Goal: Task Accomplishment & Management: Manage account settings

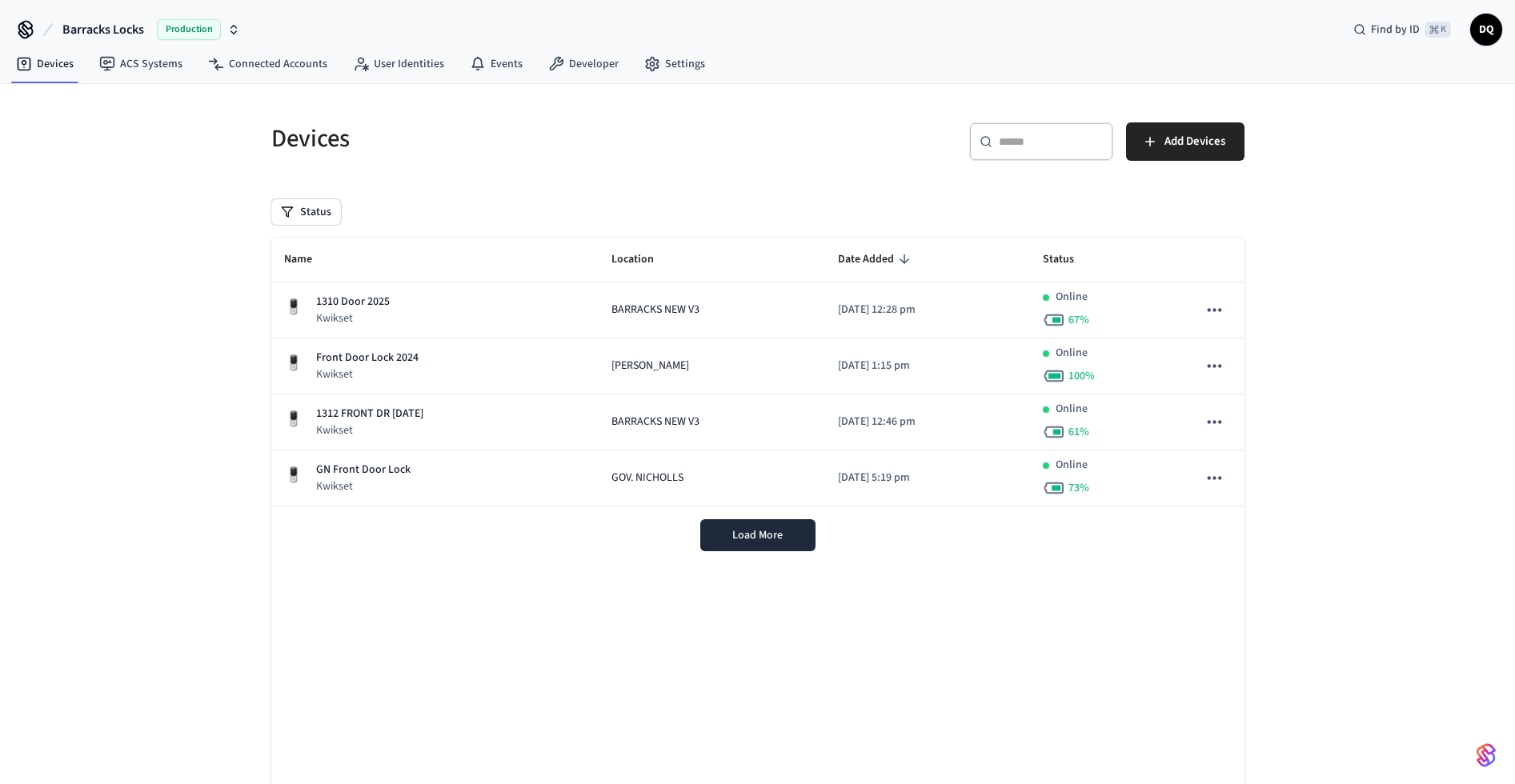
click at [119, 27] on span "Barracks Locks" at bounding box center [103, 30] width 82 height 19
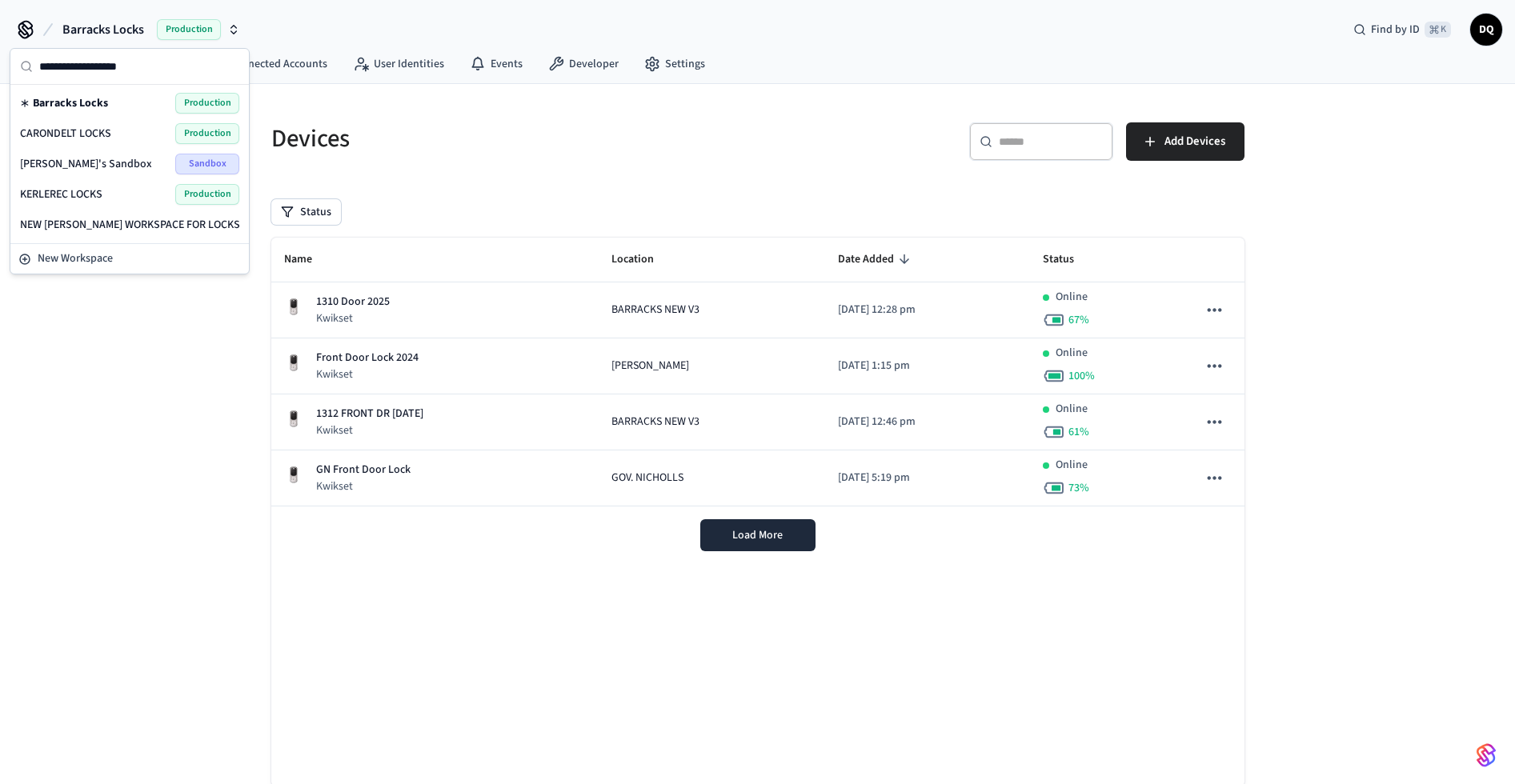
click at [94, 136] on span "CARONDELT LOCKS" at bounding box center [66, 134] width 91 height 16
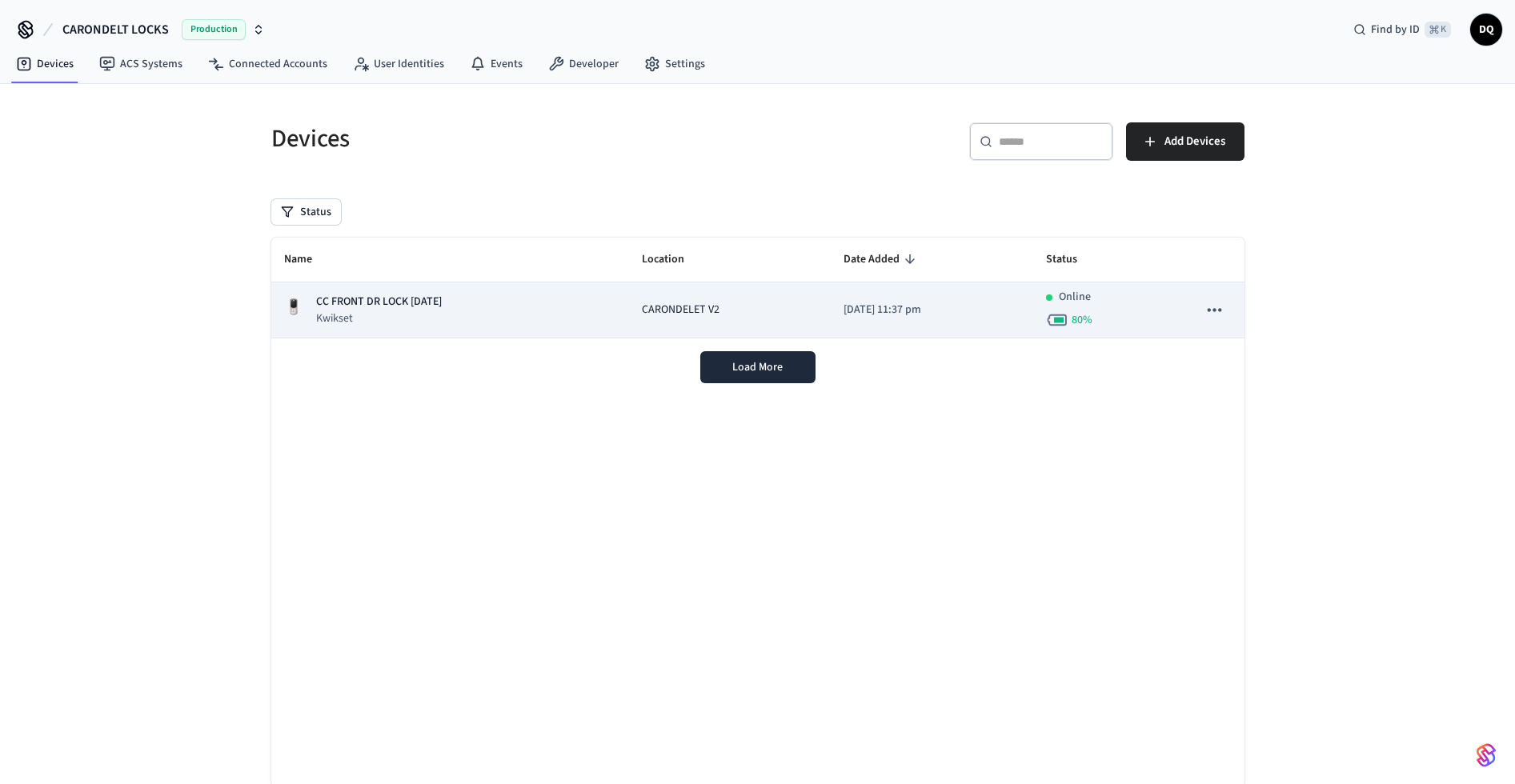
click at [404, 305] on p "CC FRONT DR LOCK [DATE]" at bounding box center [379, 302] width 126 height 17
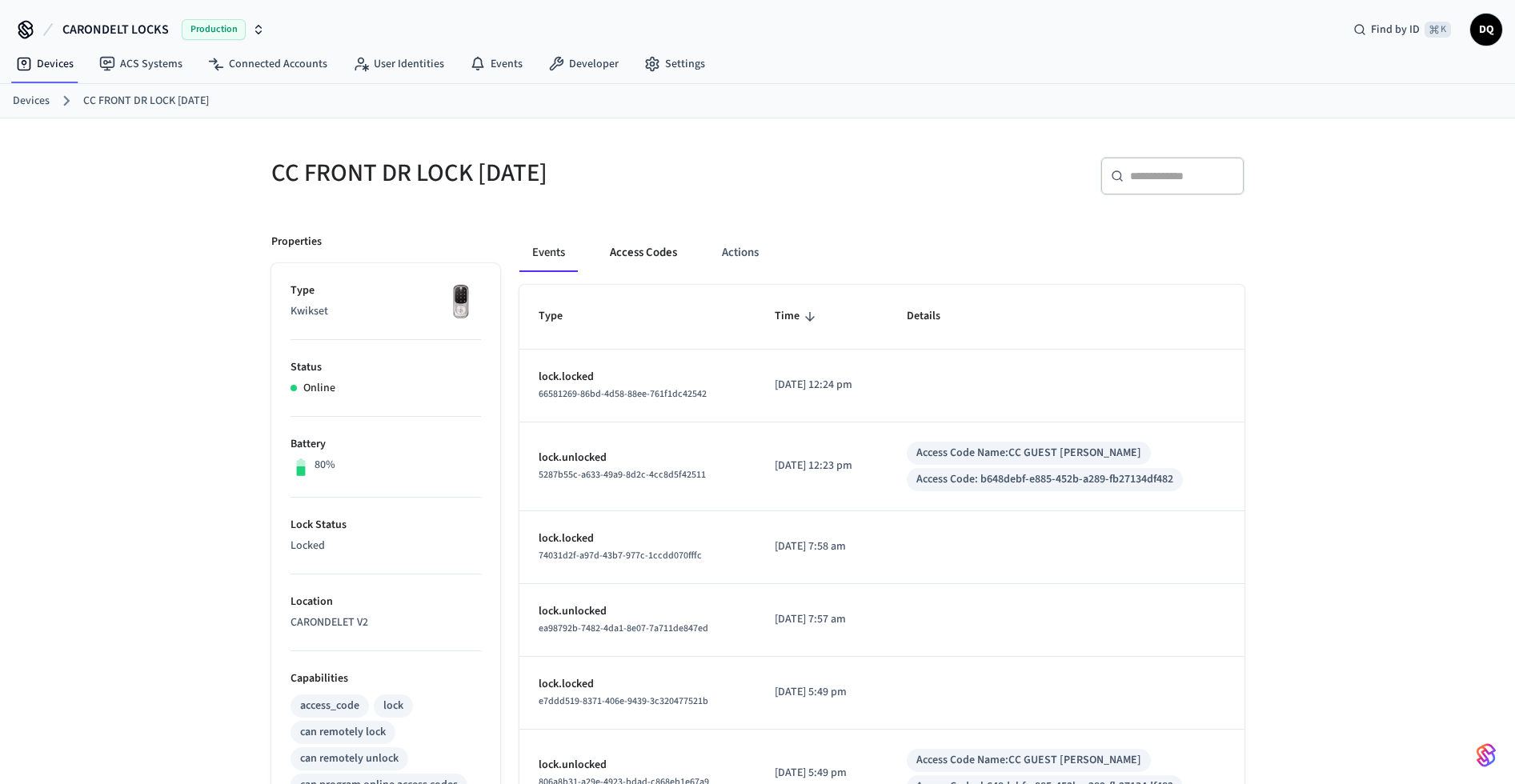
click at [660, 253] on button "Access Codes" at bounding box center [643, 252] width 92 height 38
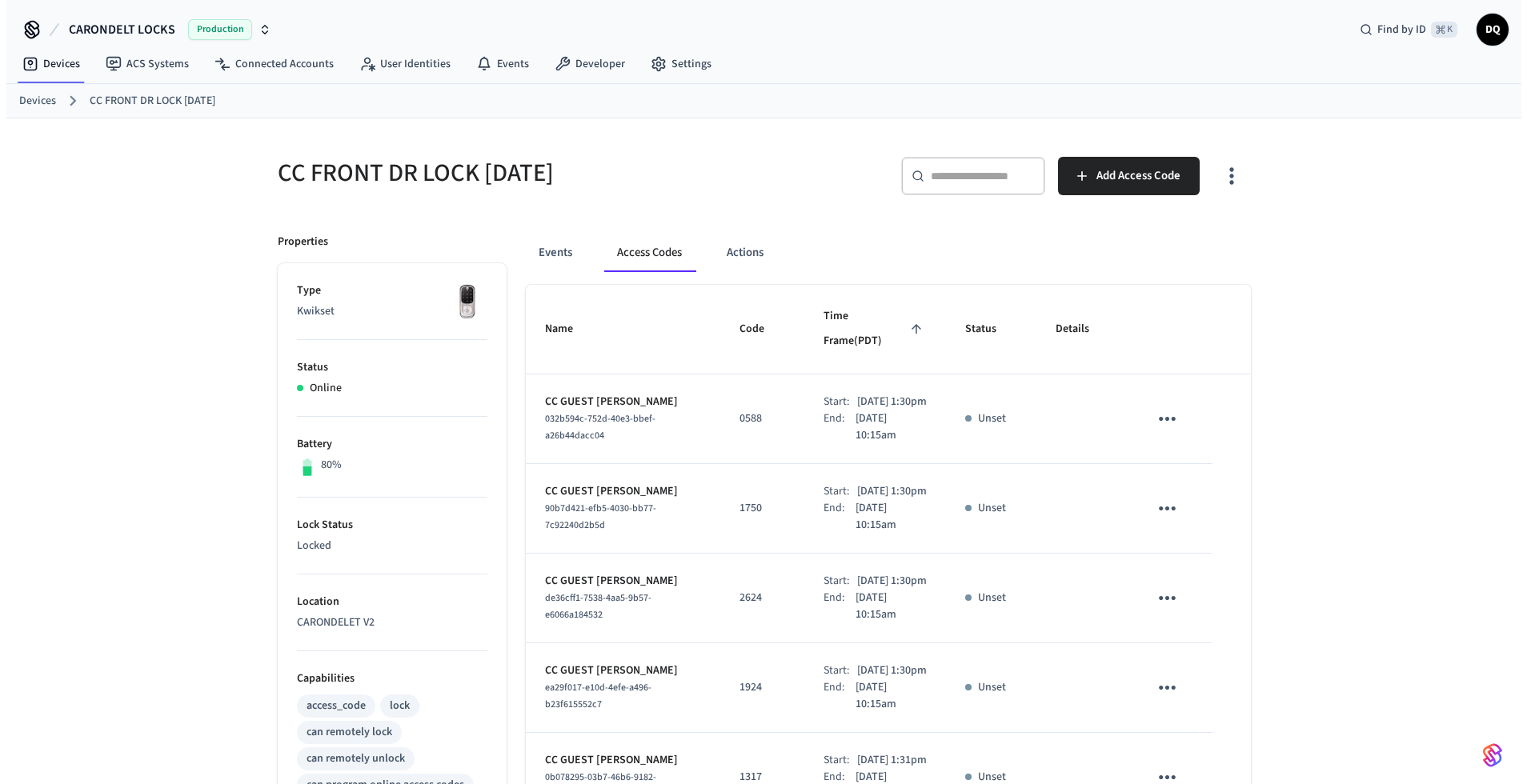
scroll to position [706, 0]
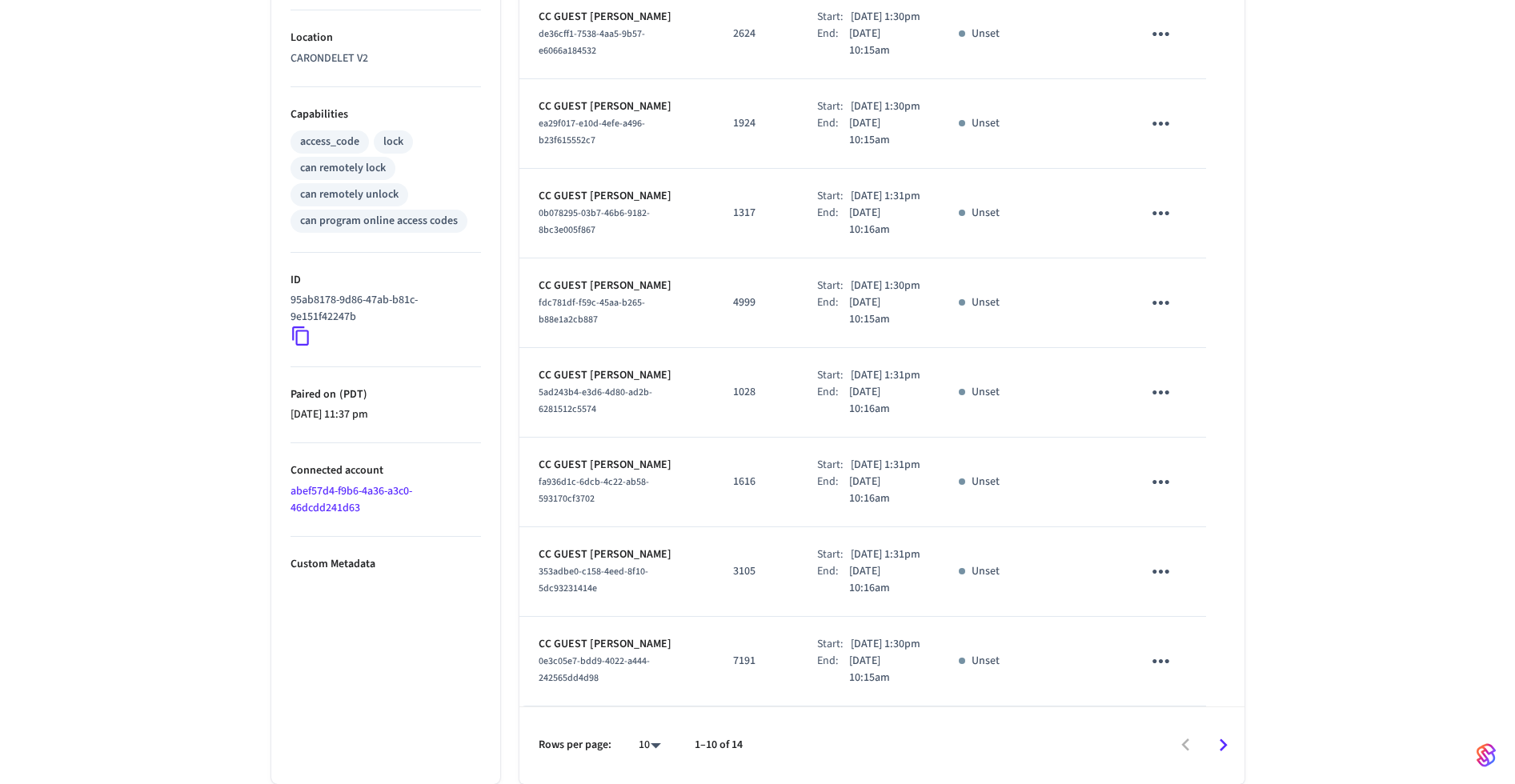
click at [649, 742] on body "CARONDELT LOCKS Production Find by ID ⌘ K DQ Devices ACS Systems Connected Acco…" at bounding box center [758, 109] width 1515 height 1348
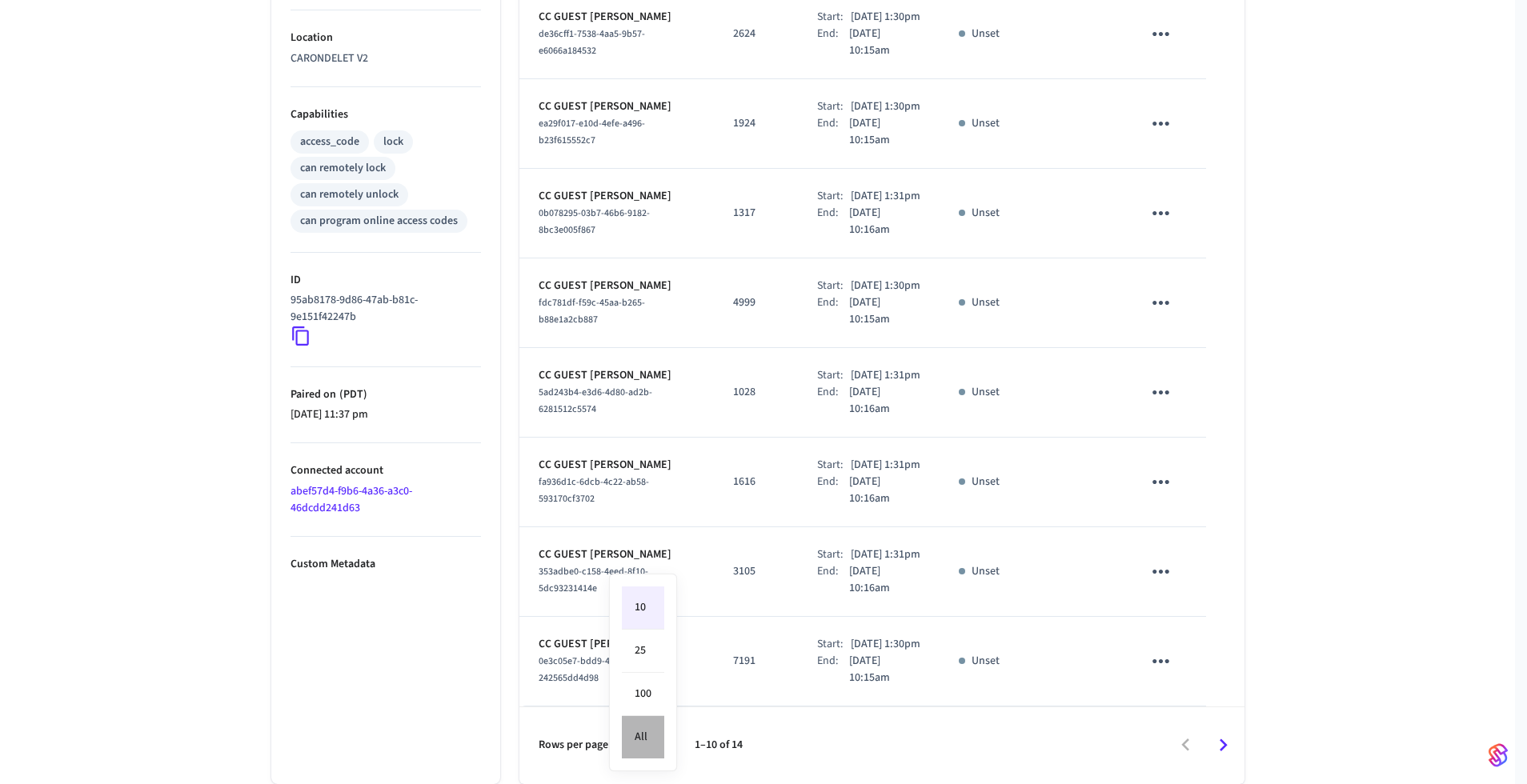
click at [649, 739] on li "All" at bounding box center [643, 737] width 42 height 42
type input "**"
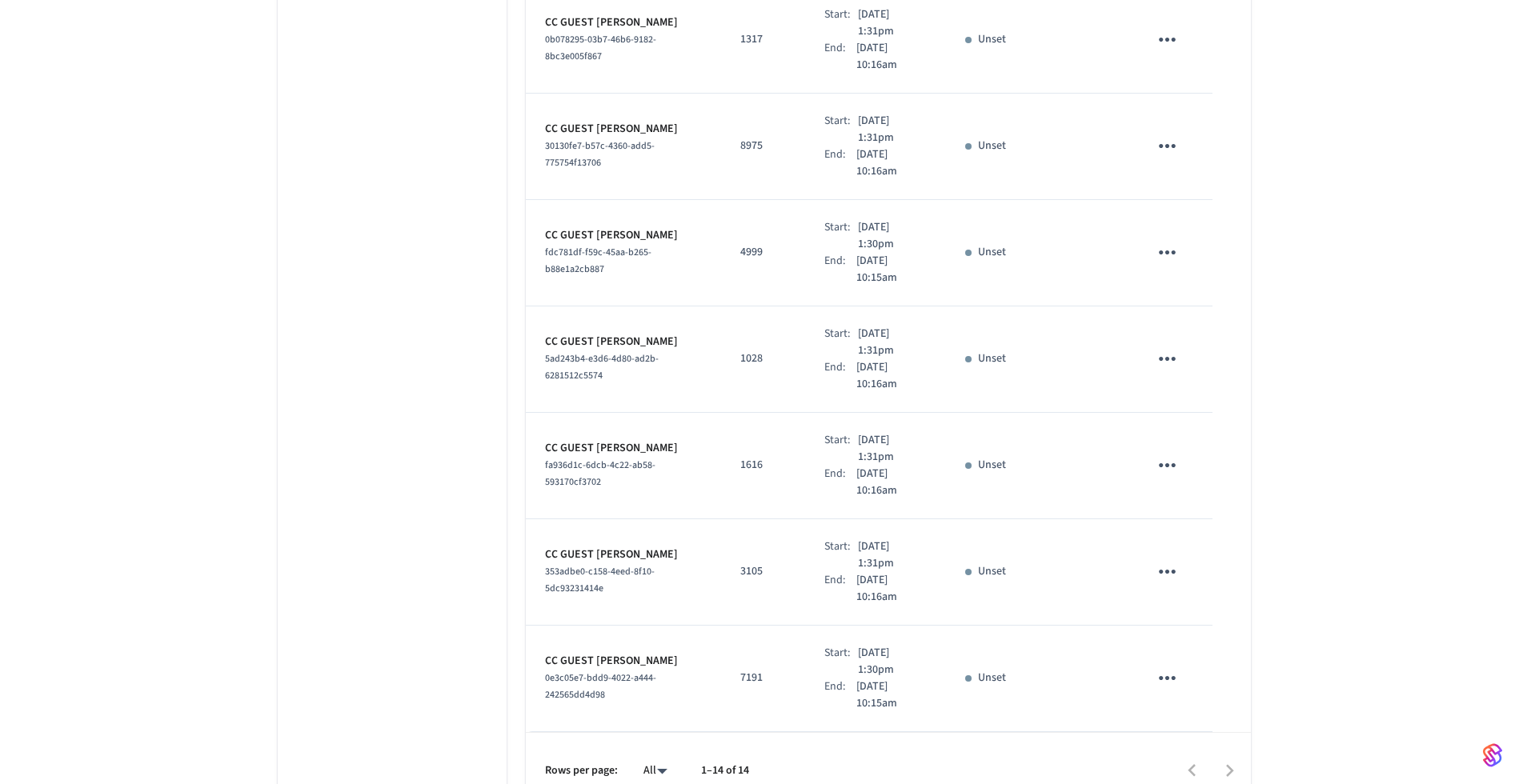
scroll to position [0, 0]
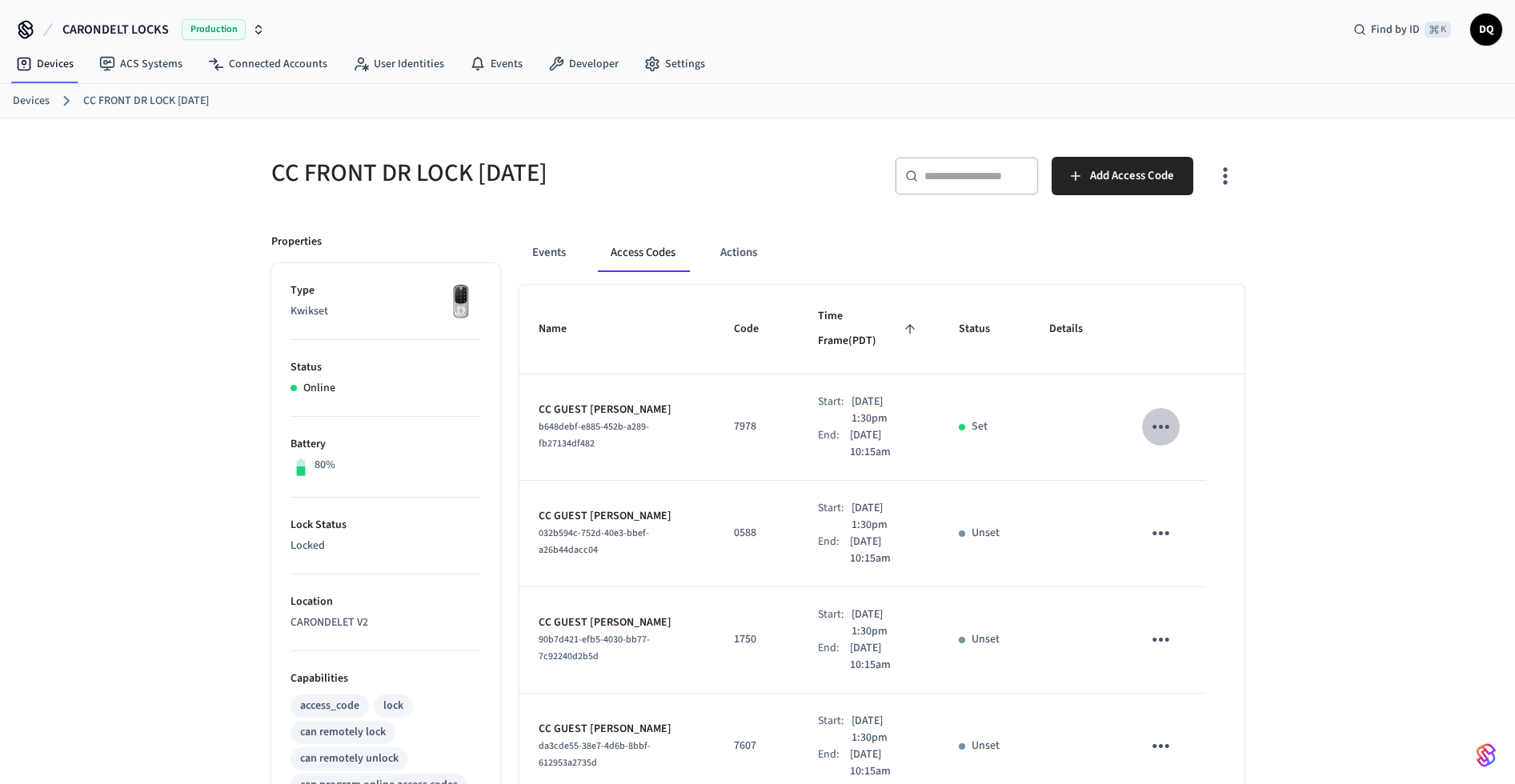
click at [1163, 414] on icon "sticky table" at bounding box center [1161, 426] width 25 height 25
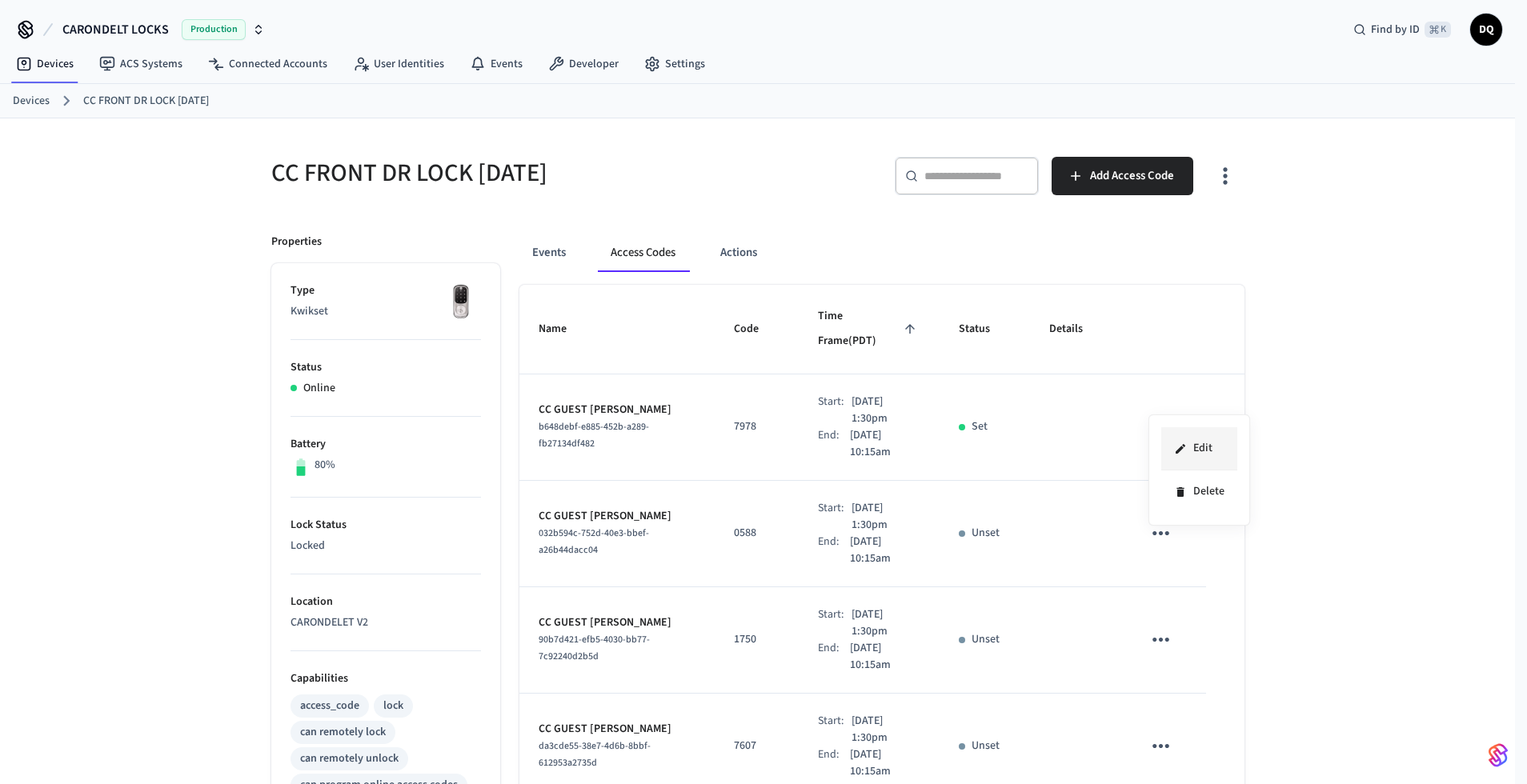
click at [1199, 446] on li "Edit" at bounding box center [1199, 448] width 76 height 43
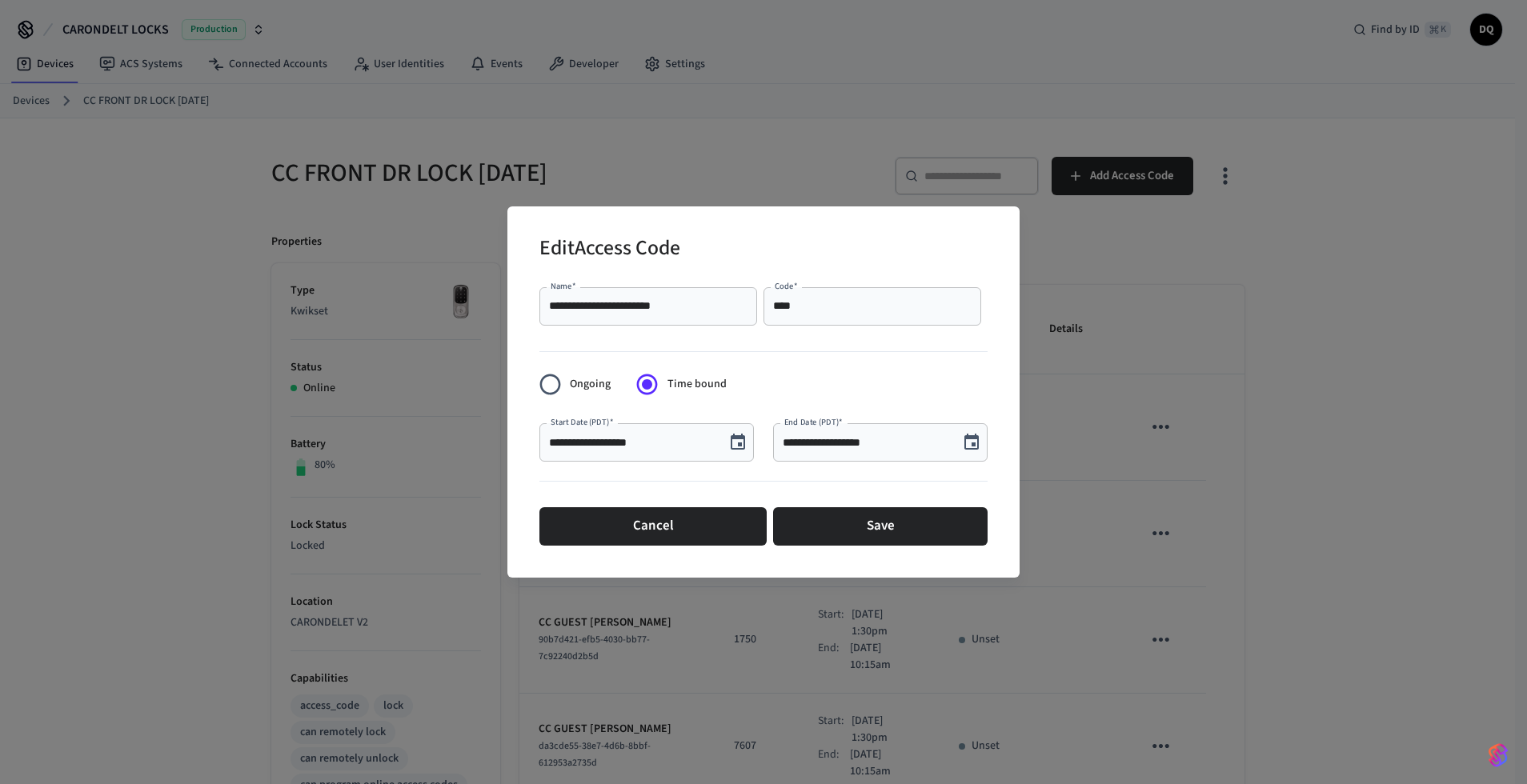
click at [967, 443] on icon "Choose date, selected date is Sep 29, 2025" at bounding box center [972, 443] width 19 height 19
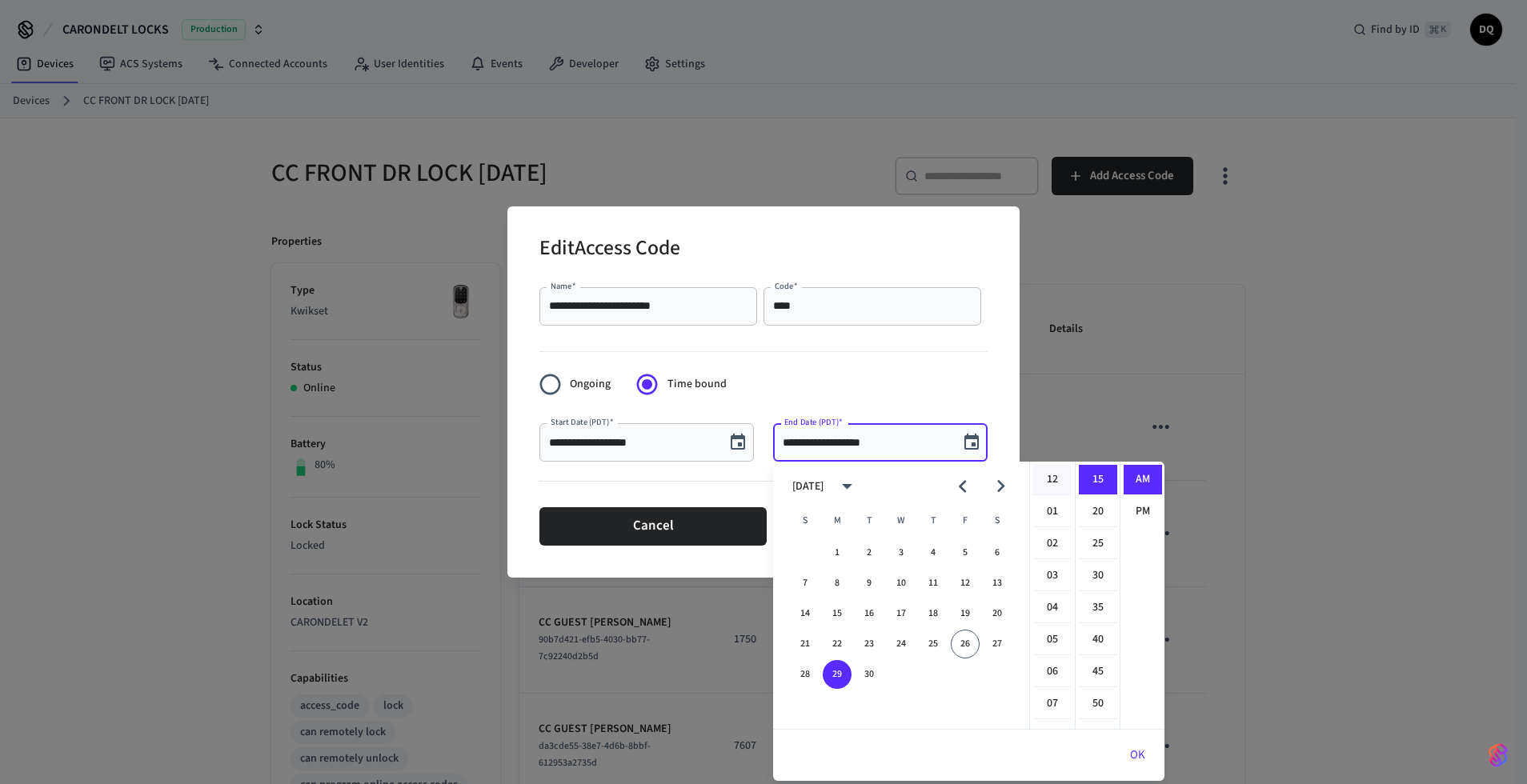
click at [1053, 474] on li "12" at bounding box center [1052, 479] width 38 height 30
click at [1137, 505] on li "PM" at bounding box center [1142, 512] width 38 height 30
type input "**********"
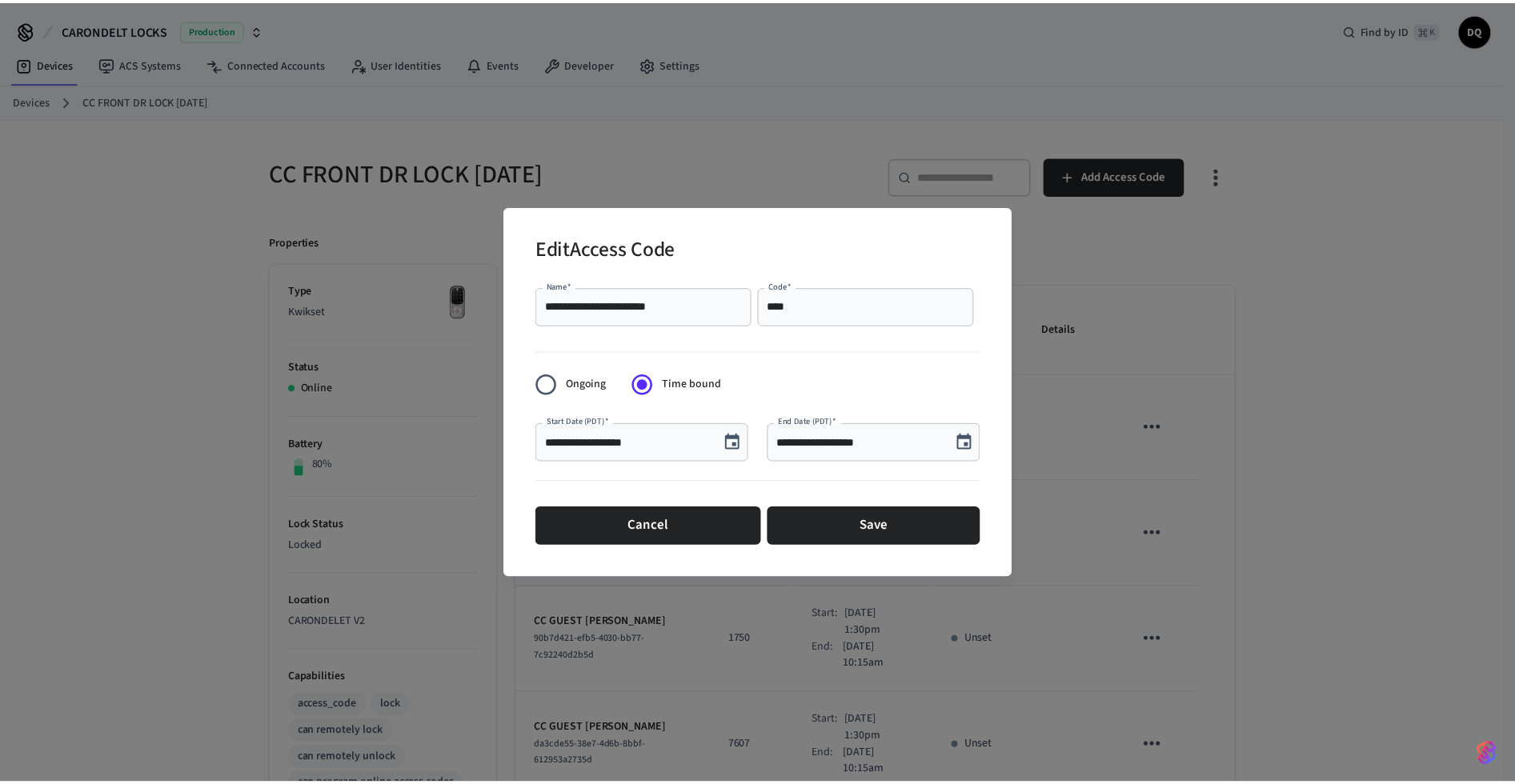
scroll to position [30, 0]
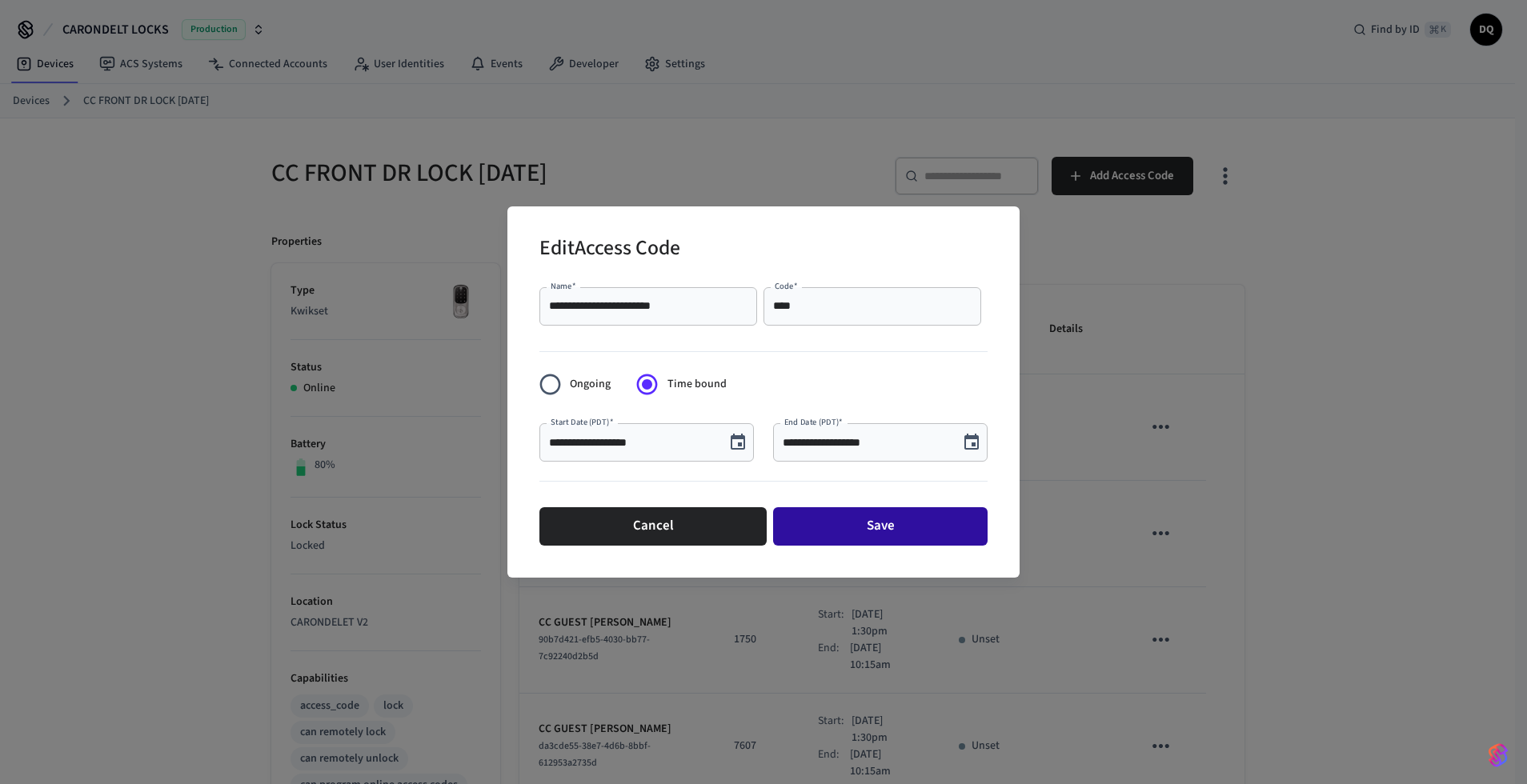
click at [887, 524] on button "Save" at bounding box center [880, 526] width 214 height 38
